Goal: Information Seeking & Learning: Learn about a topic

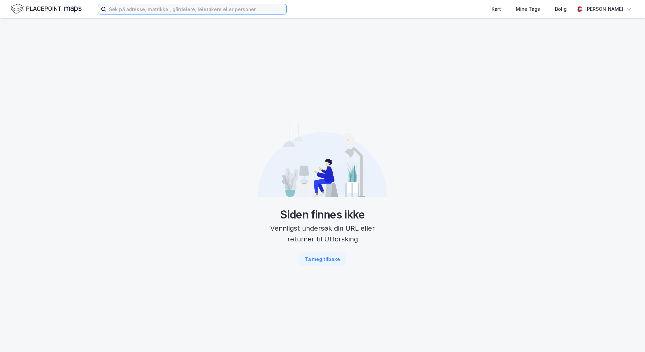
click at [168, 9] on input at bounding box center [196, 9] width 180 height 10
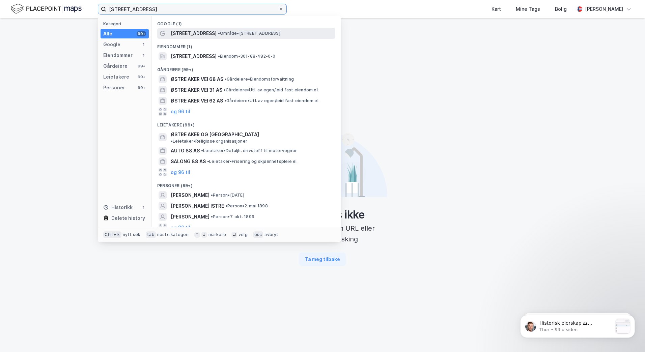
type input "[STREET_ADDRESS]"
click at [218, 32] on span "•" at bounding box center [219, 33] width 2 height 5
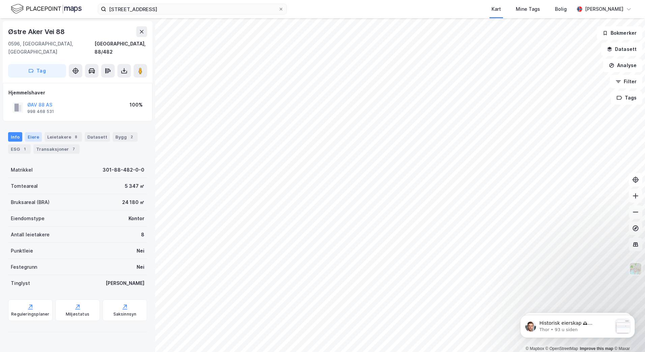
click at [34, 132] on div "Eiere" at bounding box center [33, 136] width 17 height 9
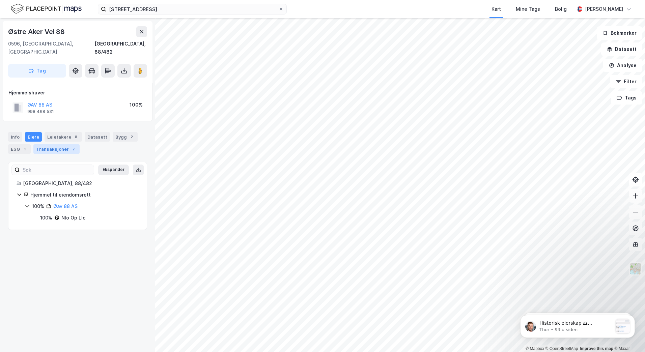
click at [57, 144] on div "Transaksjoner 7" at bounding box center [56, 148] width 46 height 9
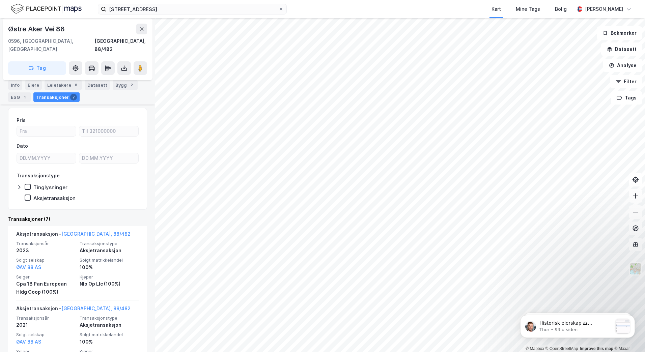
scroll to position [101, 0]
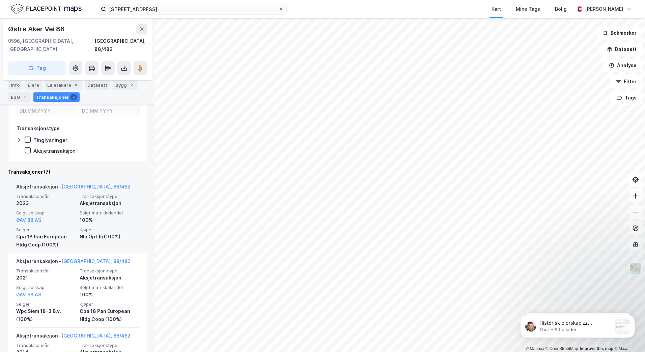
click at [38, 227] on span "Selger" at bounding box center [45, 230] width 59 height 6
click at [63, 200] on div "2023" at bounding box center [45, 204] width 59 height 8
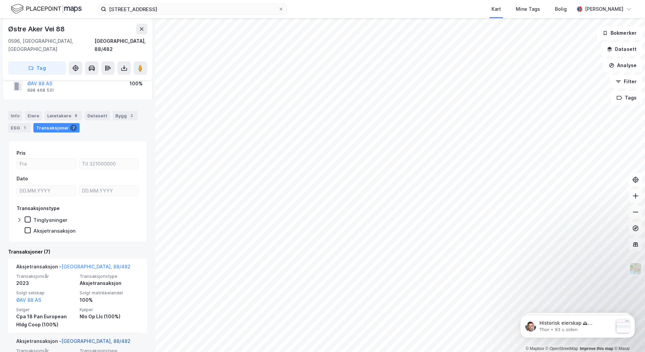
scroll to position [0, 0]
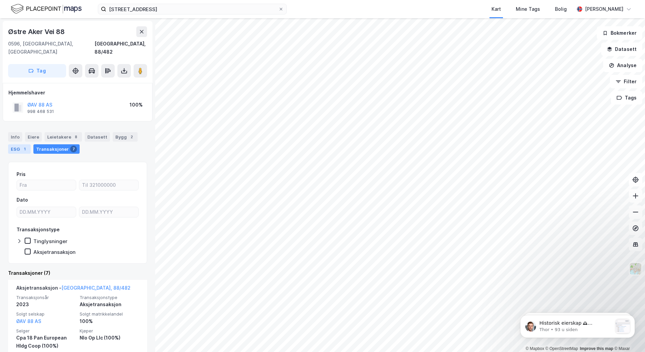
click at [20, 144] on div "ESG 1" at bounding box center [19, 148] width 23 height 9
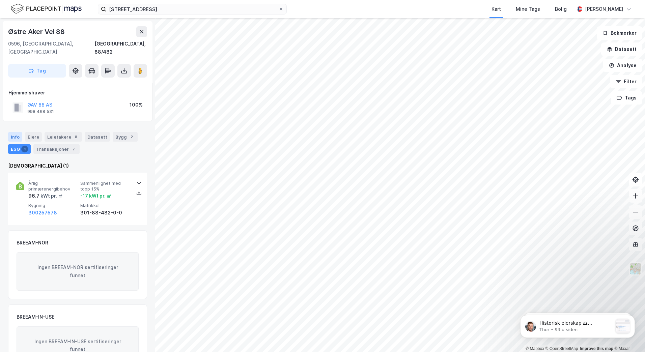
click at [19, 132] on div "Info" at bounding box center [15, 136] width 14 height 9
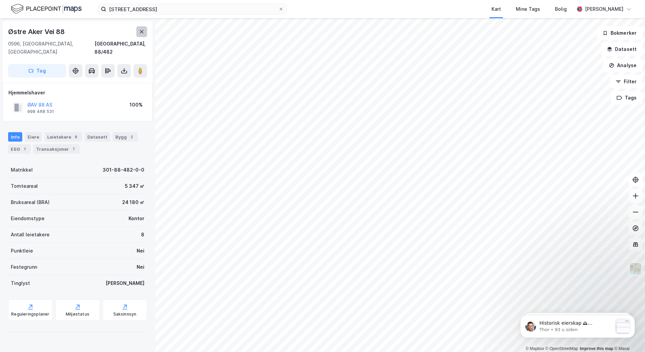
click at [138, 31] on button at bounding box center [141, 31] width 11 height 11
